Goal: Task Accomplishment & Management: Use online tool/utility

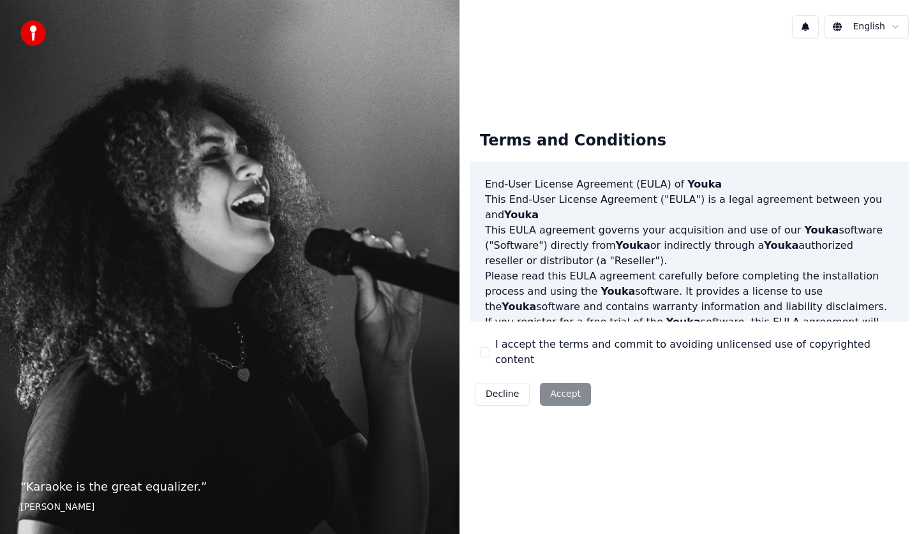
click at [566, 390] on div "Decline Accept" at bounding box center [533, 394] width 126 height 33
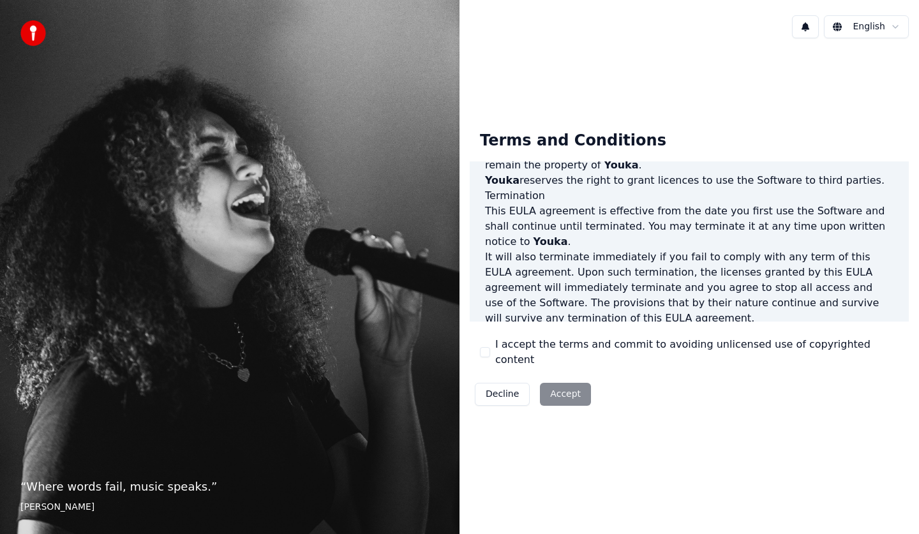
scroll to position [774, 0]
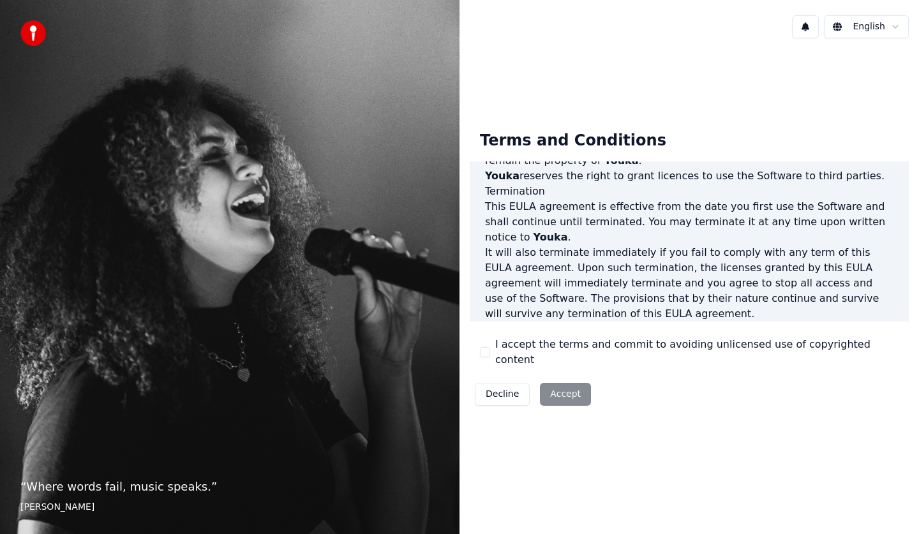
click at [493, 359] on div "I accept the terms and commit to avoiding unlicensed use of copyrighted content" at bounding box center [689, 352] width 419 height 31
click at [481, 352] on button "I accept the terms and commit to avoiding unlicensed use of copyrighted content" at bounding box center [485, 352] width 10 height 10
click at [561, 384] on button "Accept" at bounding box center [565, 394] width 51 height 23
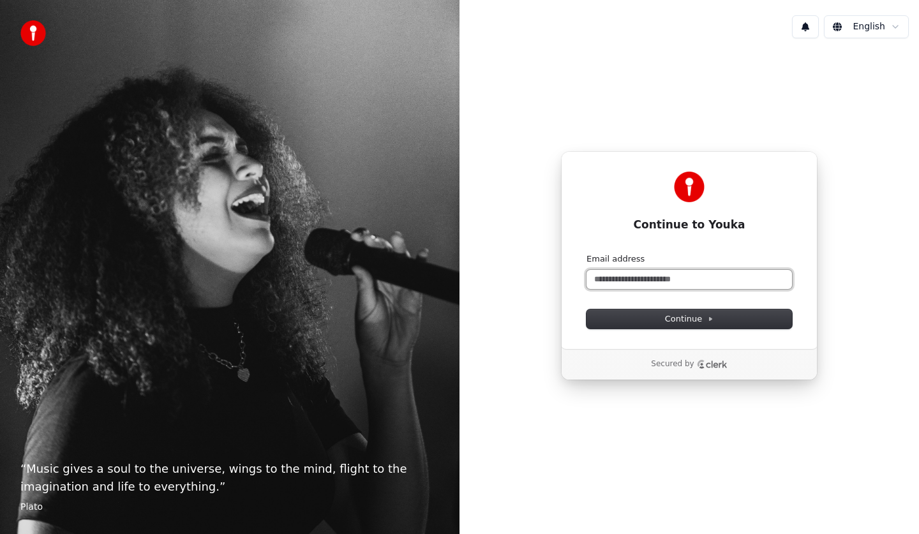
click at [689, 278] on input "Email address" at bounding box center [690, 279] width 206 height 19
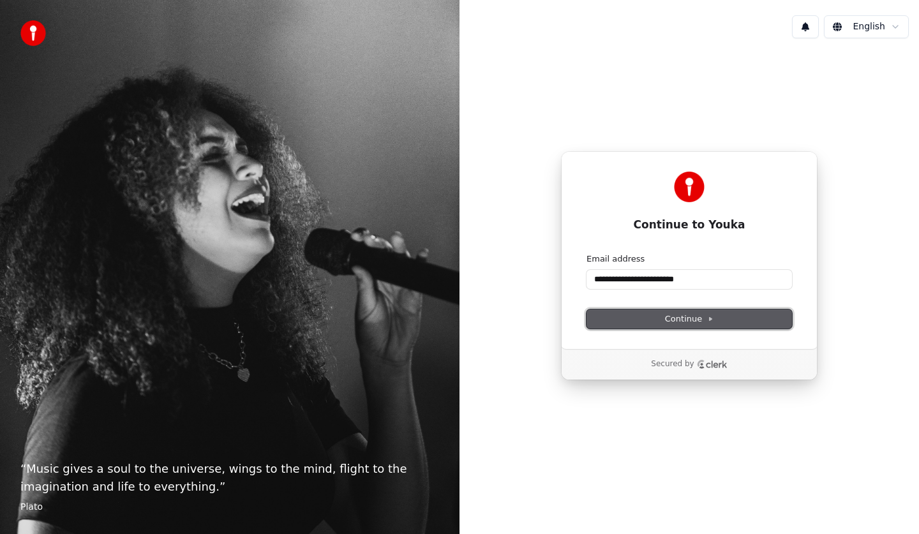
click at [699, 317] on span "Continue" at bounding box center [689, 318] width 49 height 11
type input "**********"
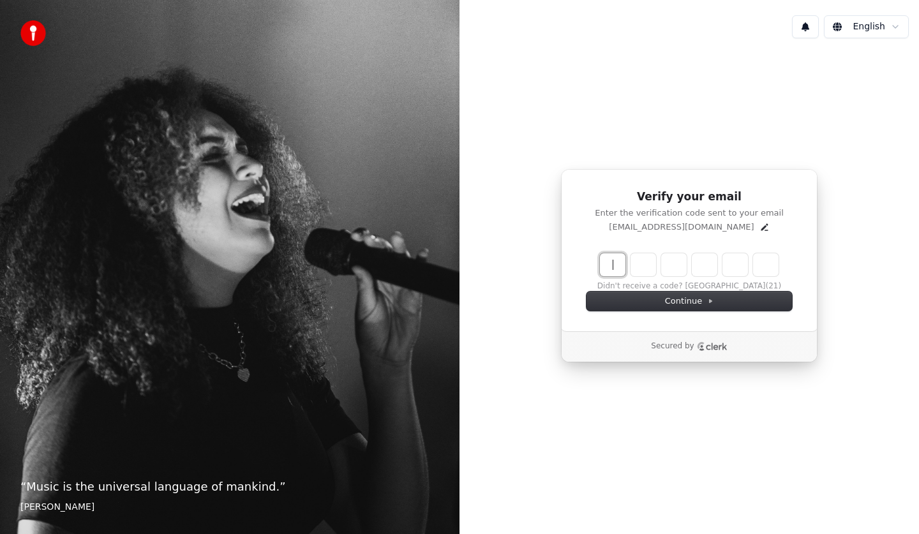
click at [612, 266] on input "Enter verification code" at bounding box center [702, 264] width 204 height 23
type input "******"
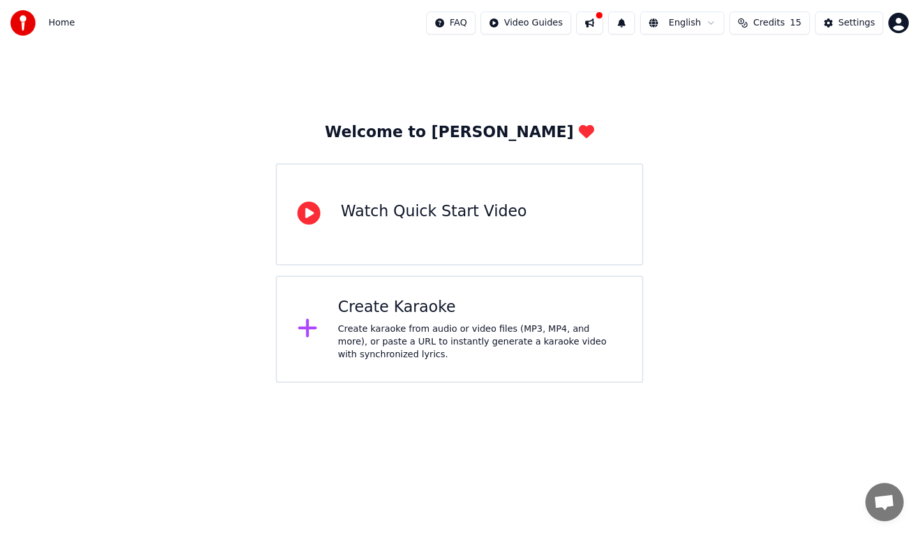
click at [396, 343] on div "Create karaoke from audio or video files (MP3, MP4, and more), or paste a URL t…" at bounding box center [480, 342] width 284 height 38
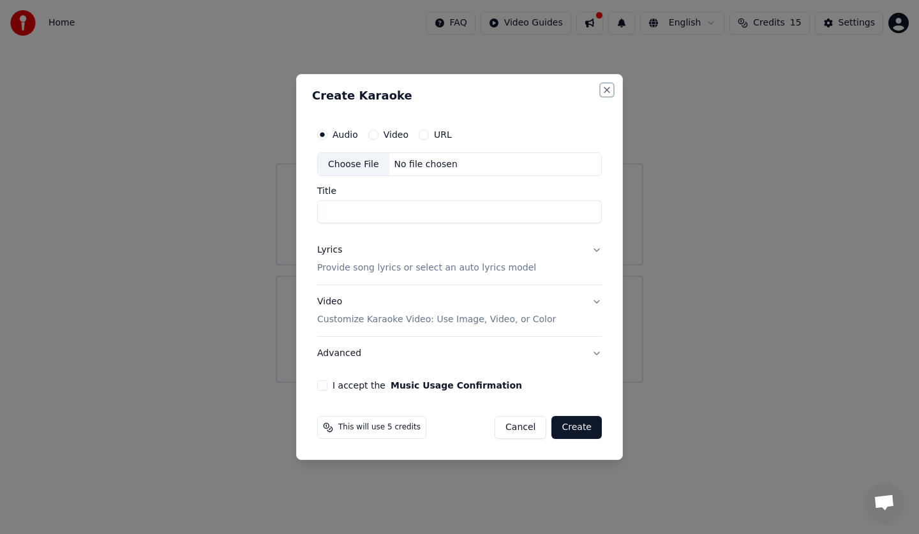
click at [608, 92] on button "Close" at bounding box center [607, 90] width 10 height 10
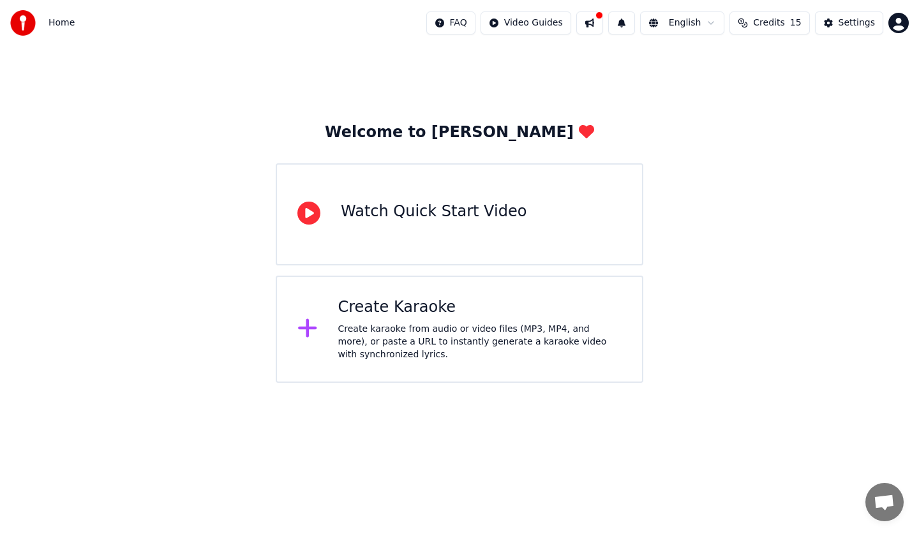
click at [450, 220] on div "Watch Quick Start Video" at bounding box center [434, 212] width 186 height 20
